Goal: Task Accomplishment & Management: Use online tool/utility

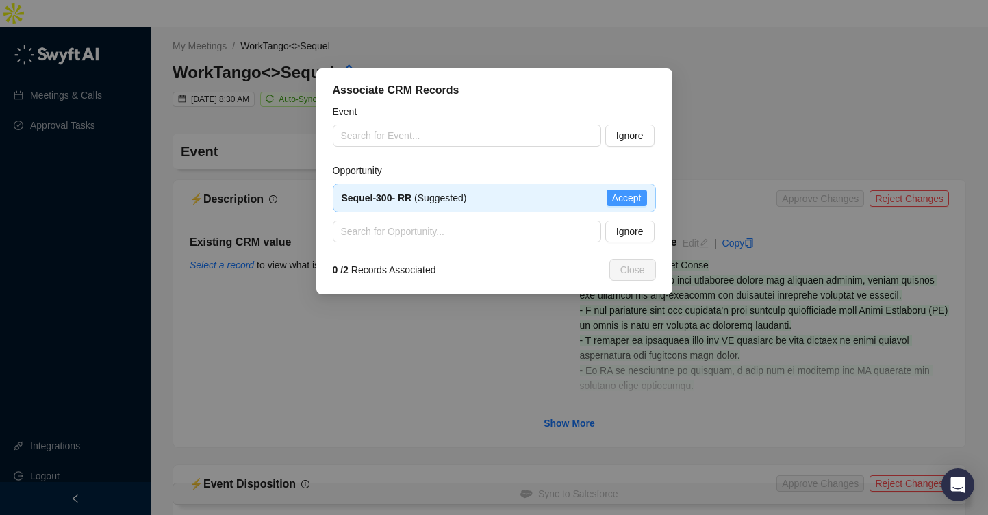
click at [623, 198] on span "Accept" at bounding box center [626, 197] width 29 height 15
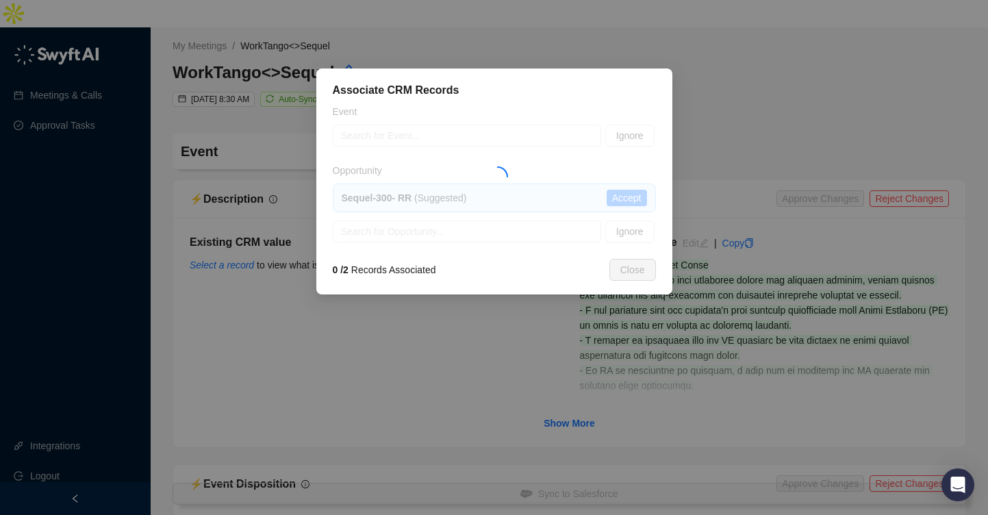
type textarea "**********"
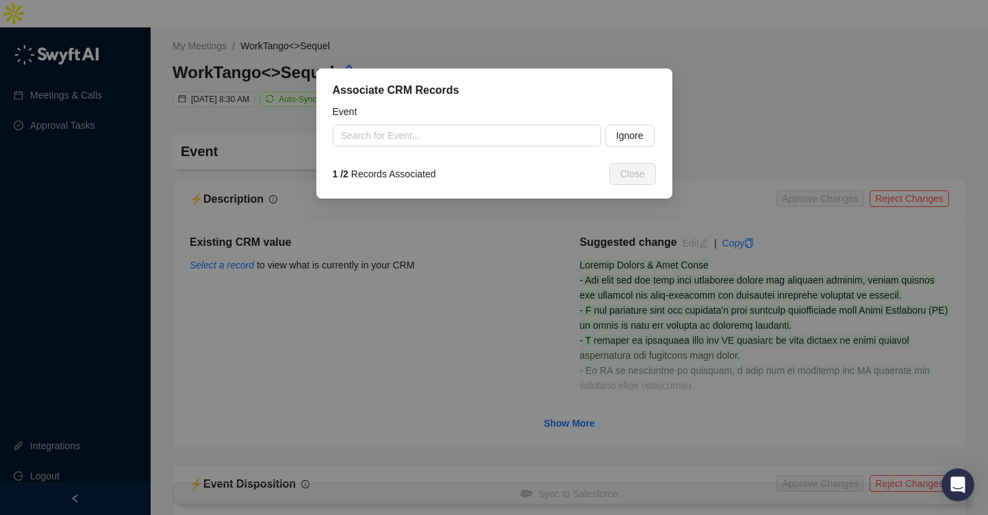
type input "**********"
click at [651, 129] on button "Ignore" at bounding box center [630, 136] width 49 height 22
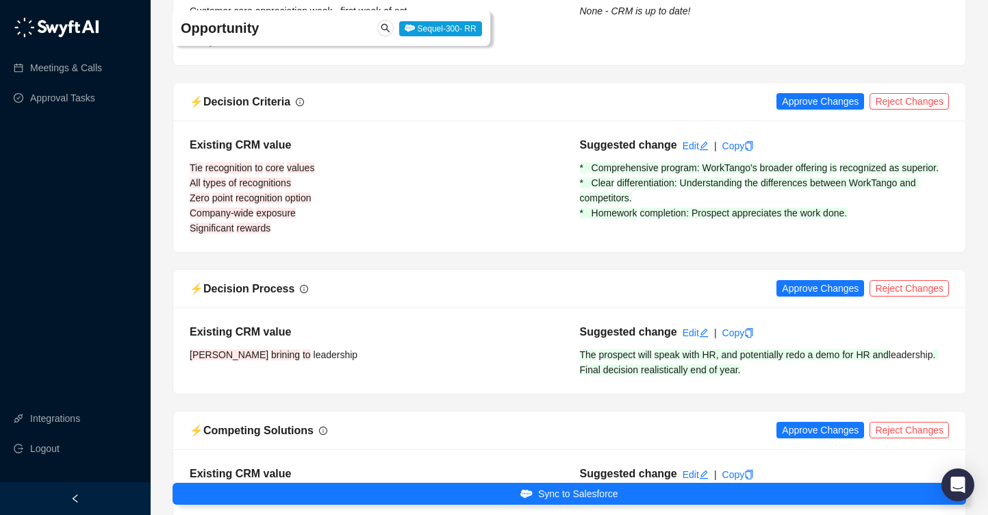
scroll to position [834, 0]
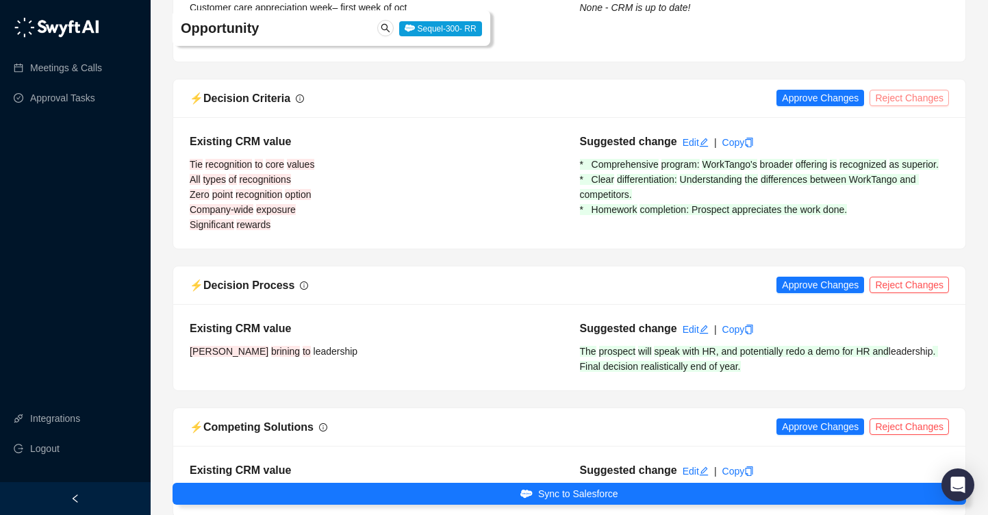
click at [903, 90] on span "Reject Changes" at bounding box center [909, 97] width 68 height 15
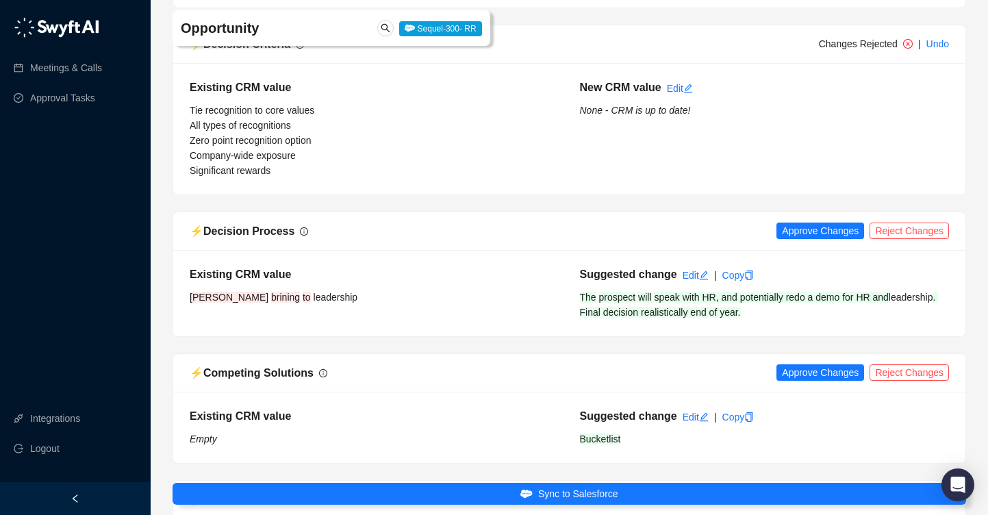
scroll to position [891, 0]
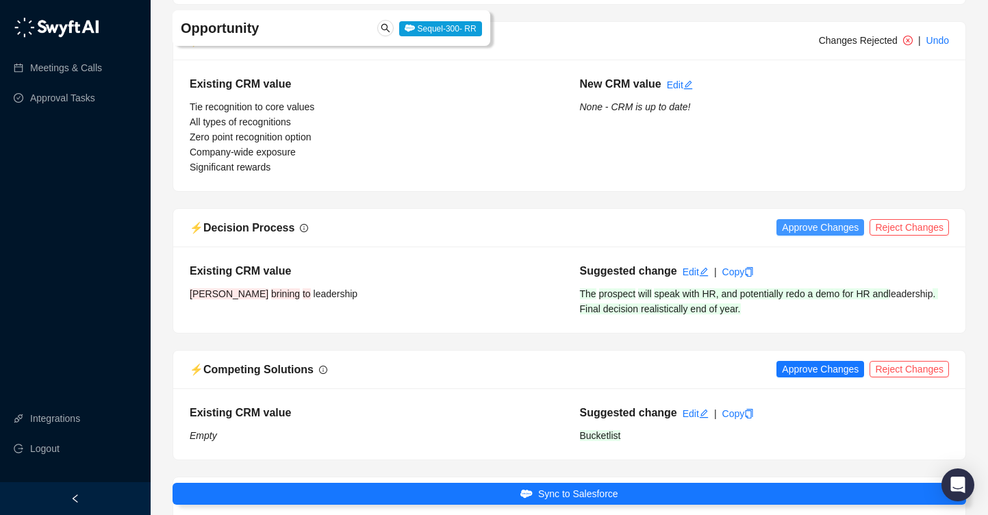
click at [825, 220] on span "Approve Changes" at bounding box center [820, 227] width 77 height 15
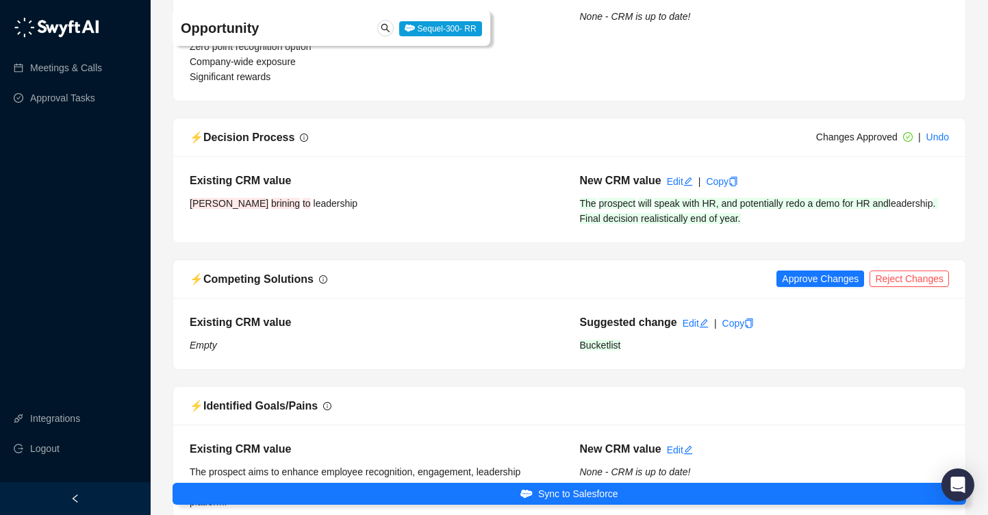
scroll to position [986, 0]
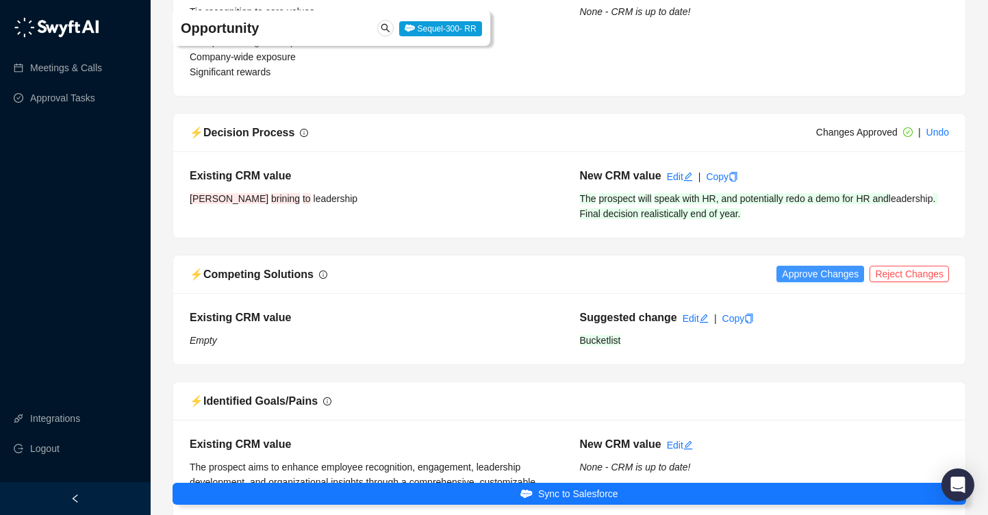
click at [807, 266] on span "Approve Changes" at bounding box center [820, 273] width 77 height 15
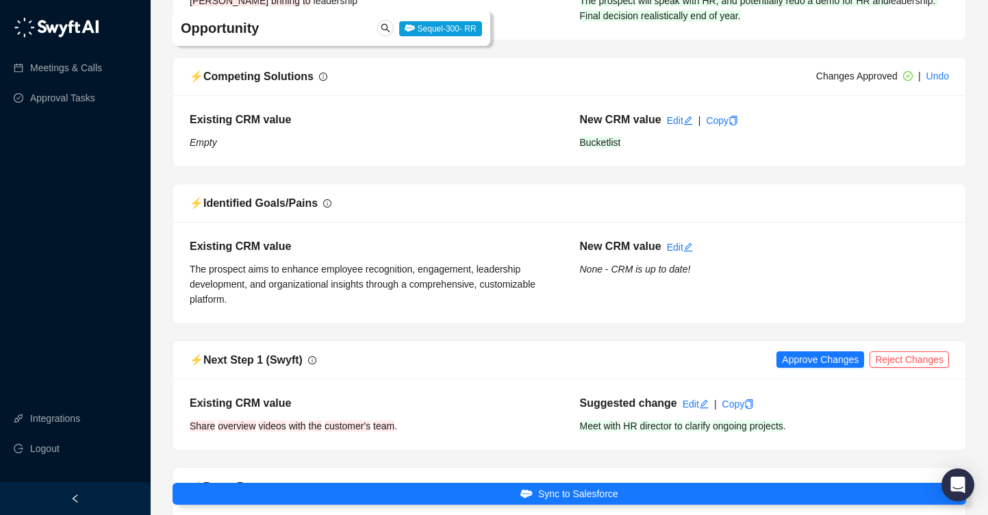
scroll to position [1390, 0]
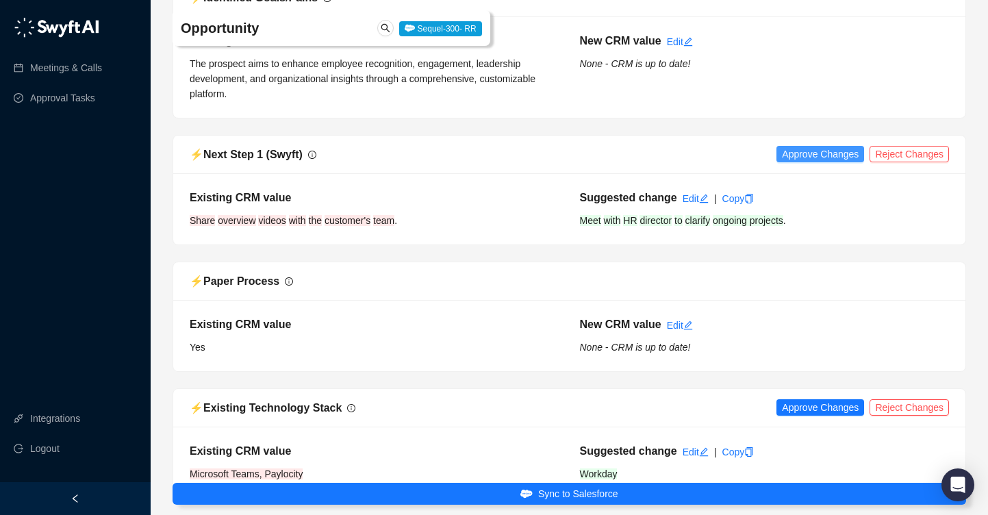
click at [836, 147] on span "Approve Changes" at bounding box center [820, 154] width 77 height 15
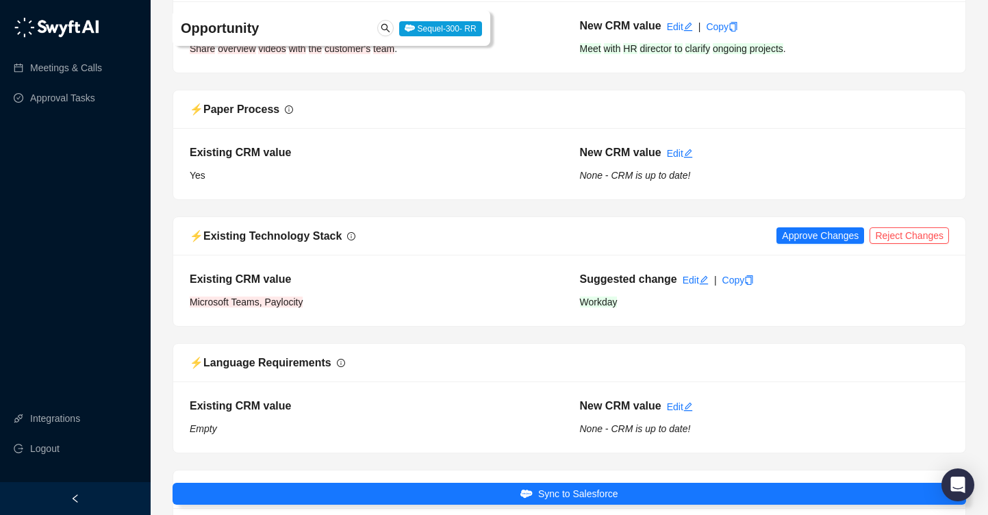
scroll to position [1568, 0]
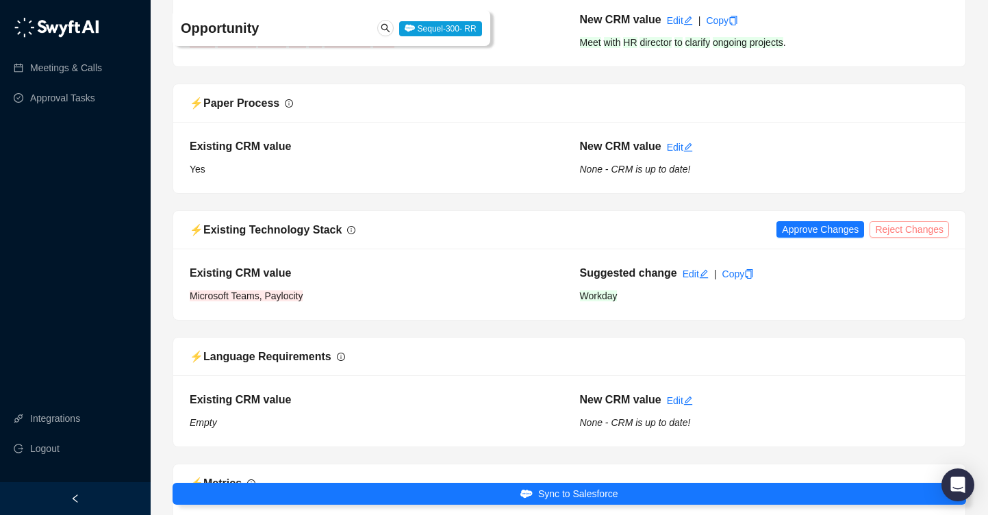
click at [935, 221] on button "Reject Changes" at bounding box center [909, 229] width 79 height 16
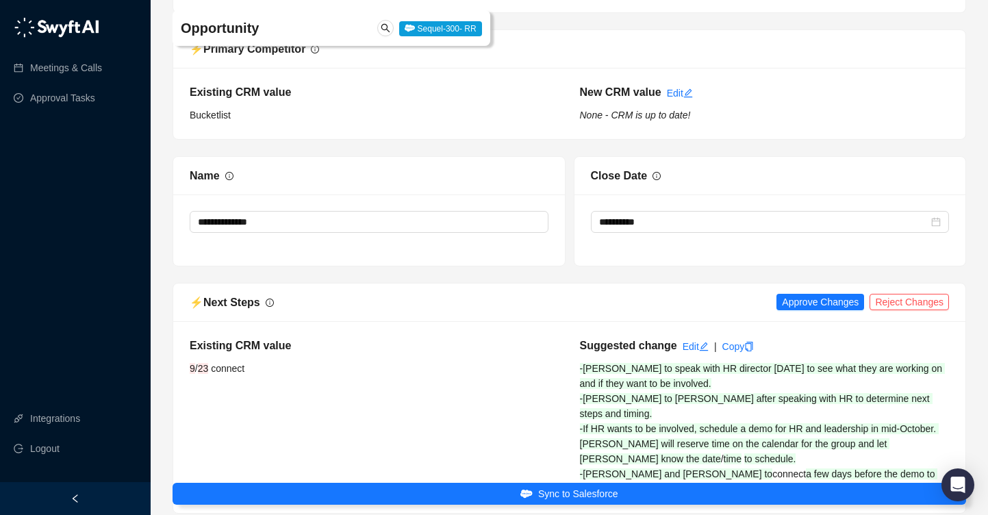
scroll to position [2302, 0]
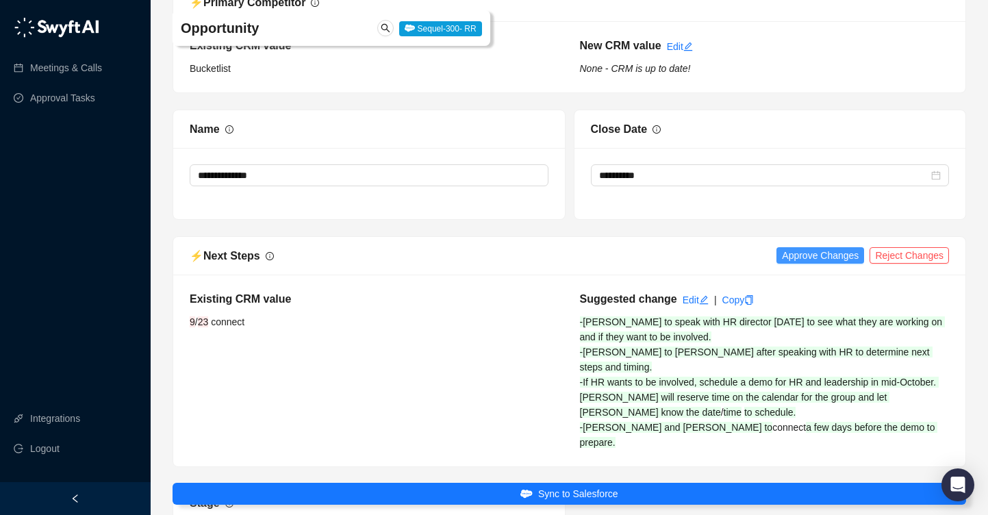
click at [837, 248] on span "Approve Changes" at bounding box center [820, 255] width 77 height 15
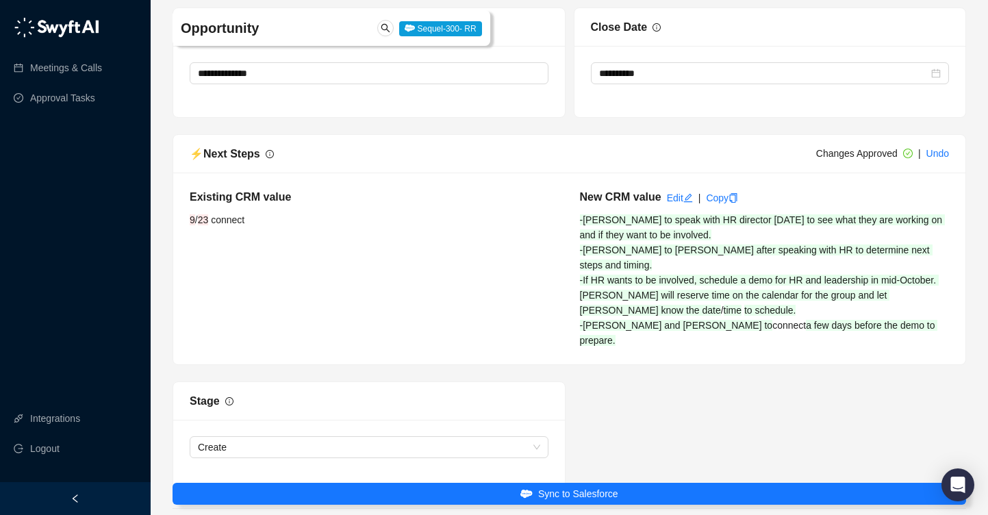
scroll to position [2419, 0]
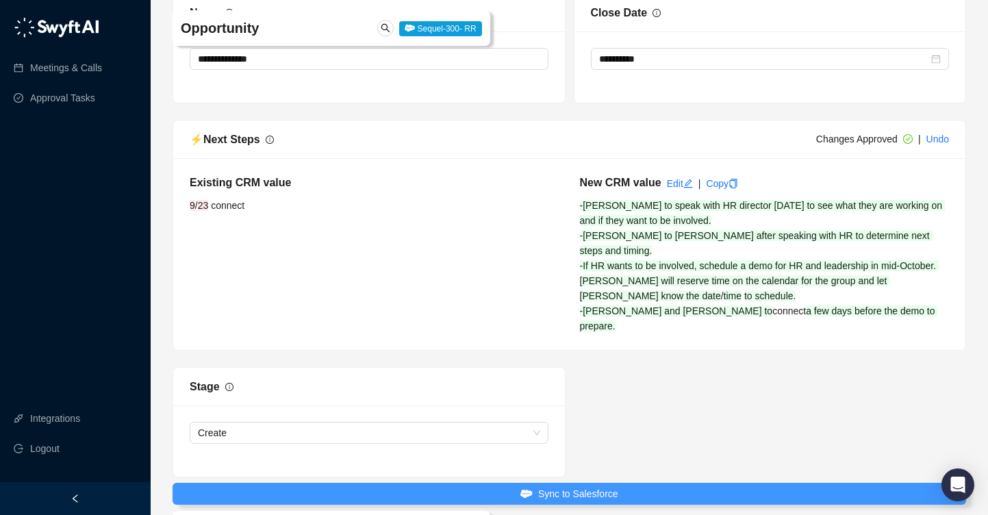
click at [640, 491] on button "Sync to Salesforce" at bounding box center [570, 494] width 794 height 22
